Goal: Browse casually

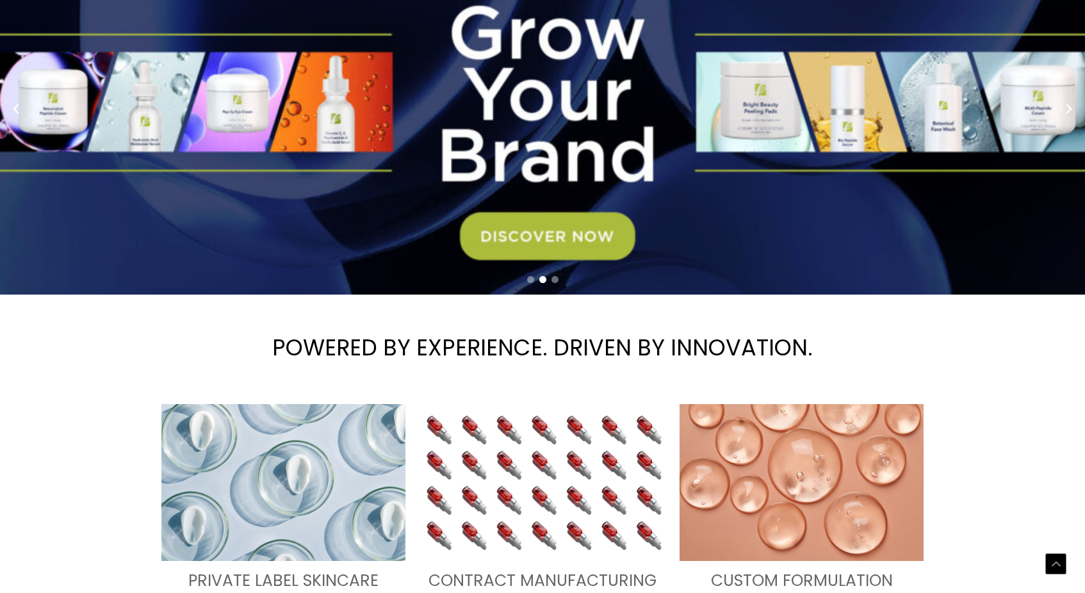
scroll to position [448, 0]
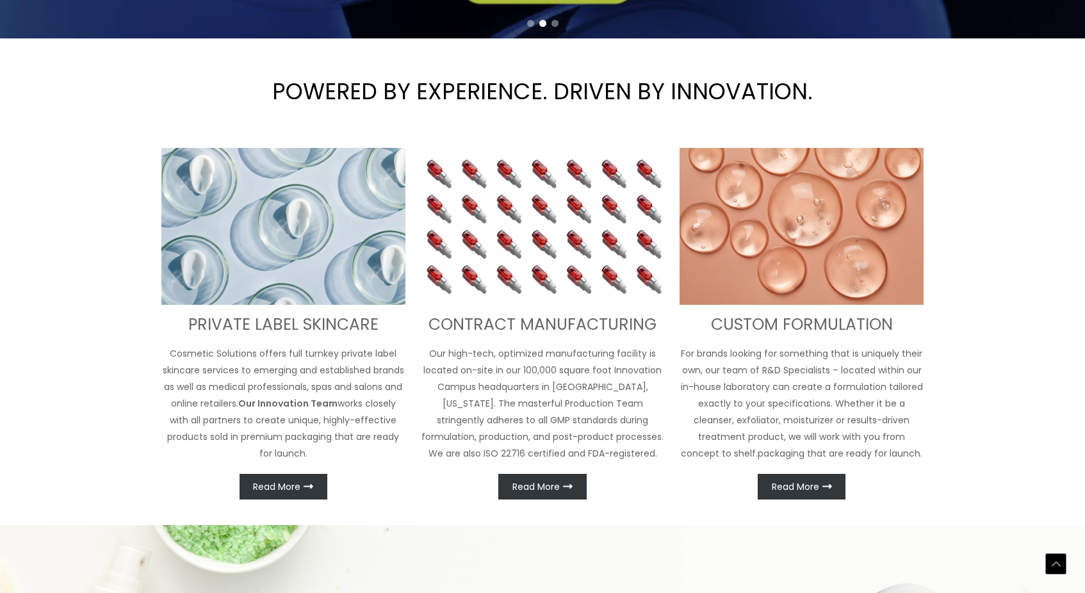
click at [528, 32] on div at bounding box center [542, 23] width 1085 height 17
click at [528, 27] on span "Go to slide 1" at bounding box center [530, 23] width 7 height 7
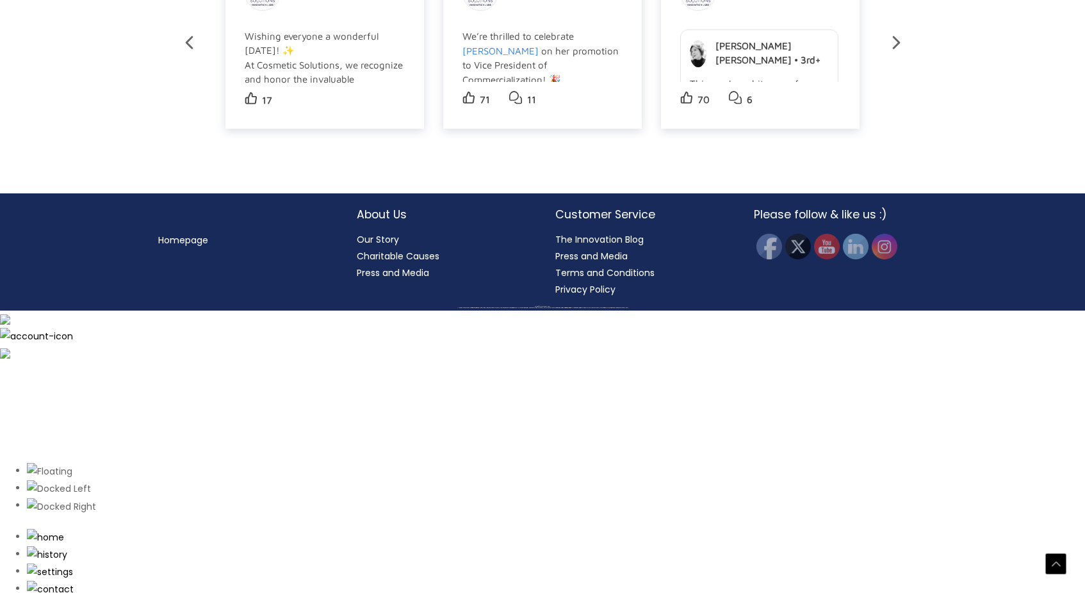
scroll to position [2504, 0]
